Goal: Check status: Check status

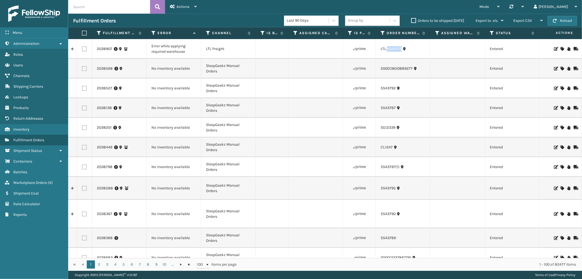
click at [115, 11] on input "text" at bounding box center [109, 7] width 82 height 14
type input "2029624"
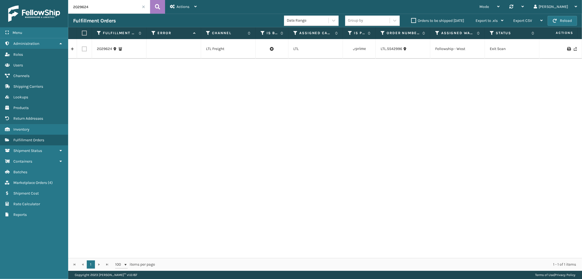
click at [73, 51] on link at bounding box center [72, 49] width 8 height 9
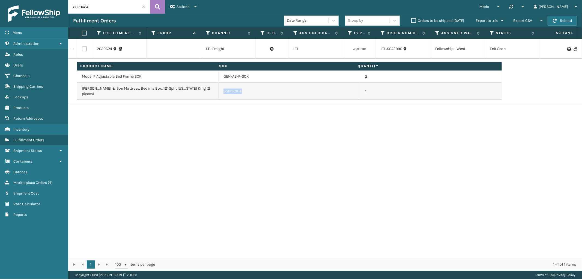
drag, startPoint x: 249, startPoint y: 90, endPoint x: 221, endPoint y: 90, distance: 27.9
click at [221, 90] on td "SS12SCK-F" at bounding box center [290, 90] width 142 height 17
copy link "SS12SCK-F"
click at [35, 138] on span "Fulfillment Orders" at bounding box center [28, 140] width 31 height 5
click at [18, 139] on span "Fulfillment Orders" at bounding box center [28, 140] width 31 height 5
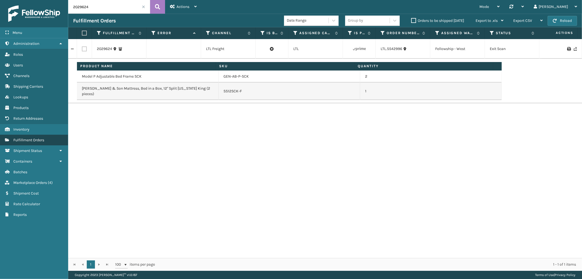
click at [25, 138] on span "Fulfillment Orders" at bounding box center [28, 140] width 31 height 5
